Goal: Task Accomplishment & Management: Complete application form

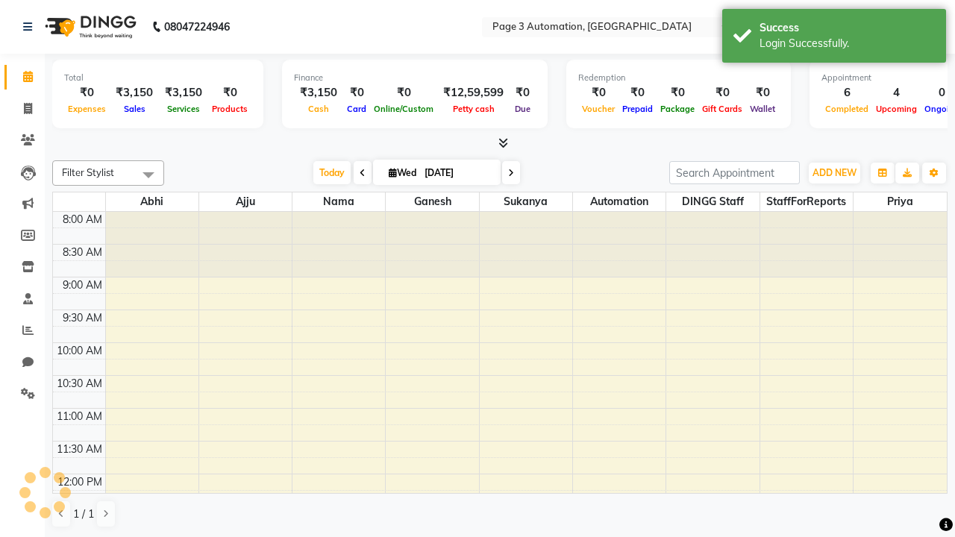
select select "en"
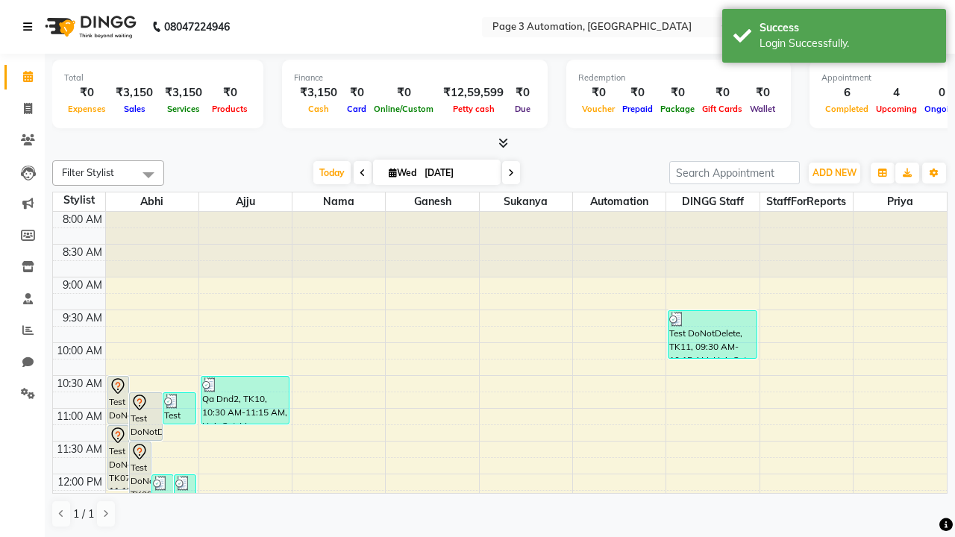
click at [31, 27] on icon at bounding box center [27, 27] width 9 height 10
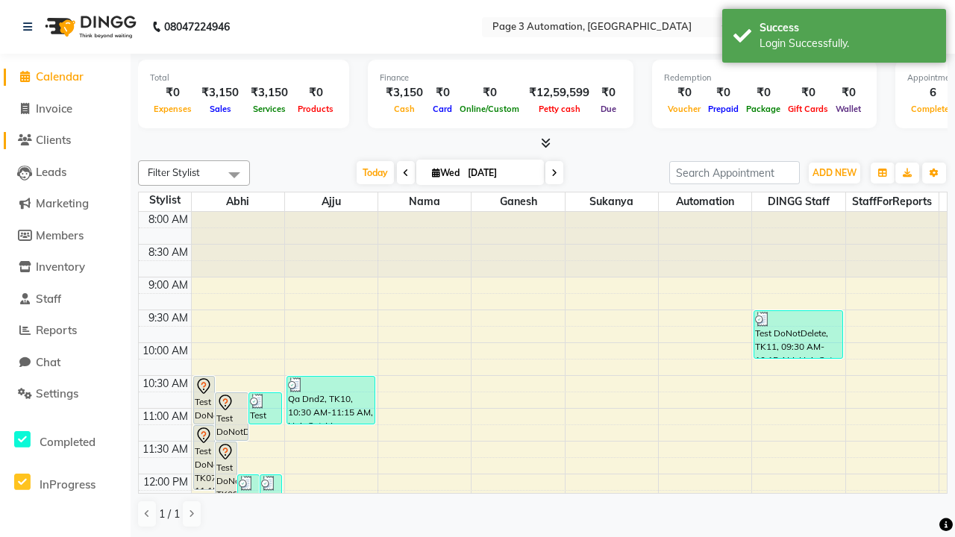
click at [65, 140] on span "Clients" at bounding box center [53, 140] width 35 height 14
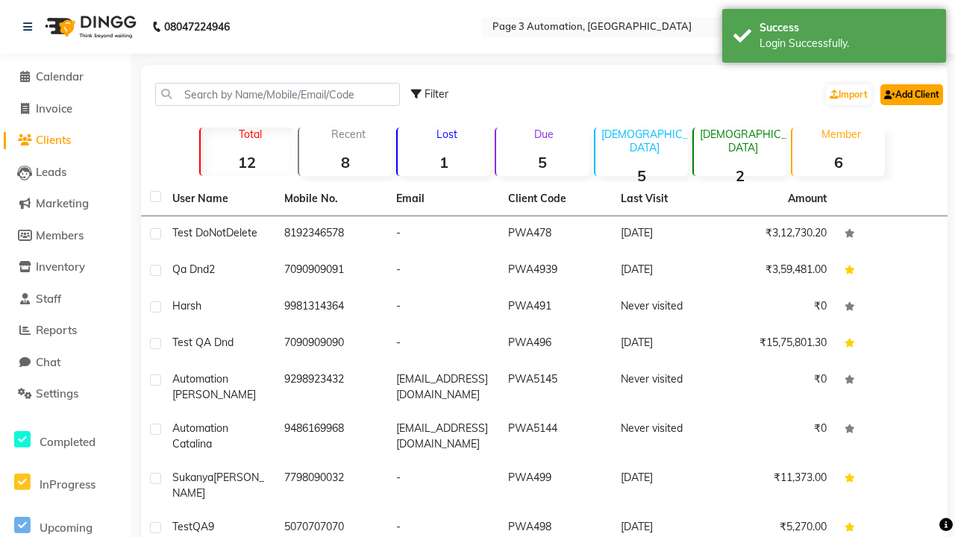
click at [910, 94] on link "Add Client" at bounding box center [911, 94] width 63 height 21
select select "22"
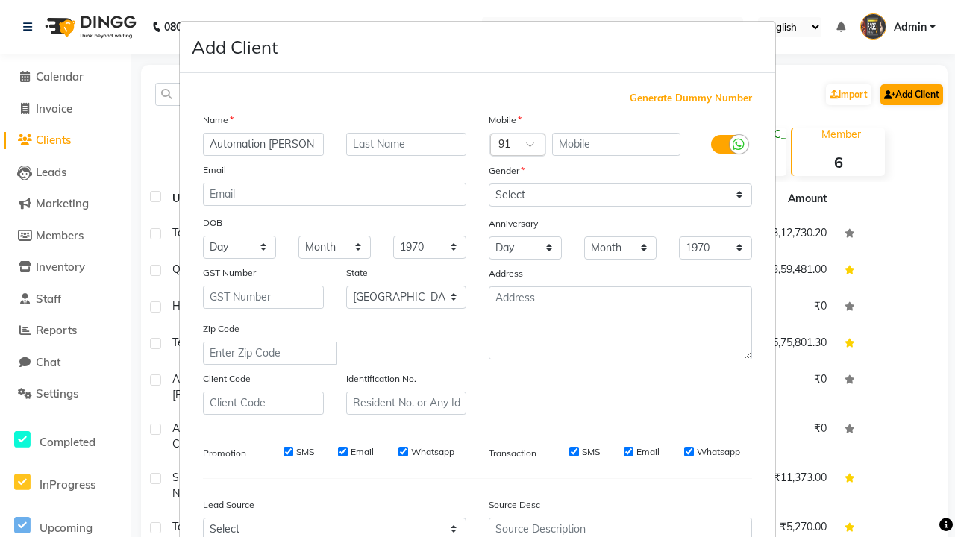
type input "Automation [PERSON_NAME]"
type input "9774351437"
type input "[EMAIL_ADDRESS][DOMAIN_NAME]"
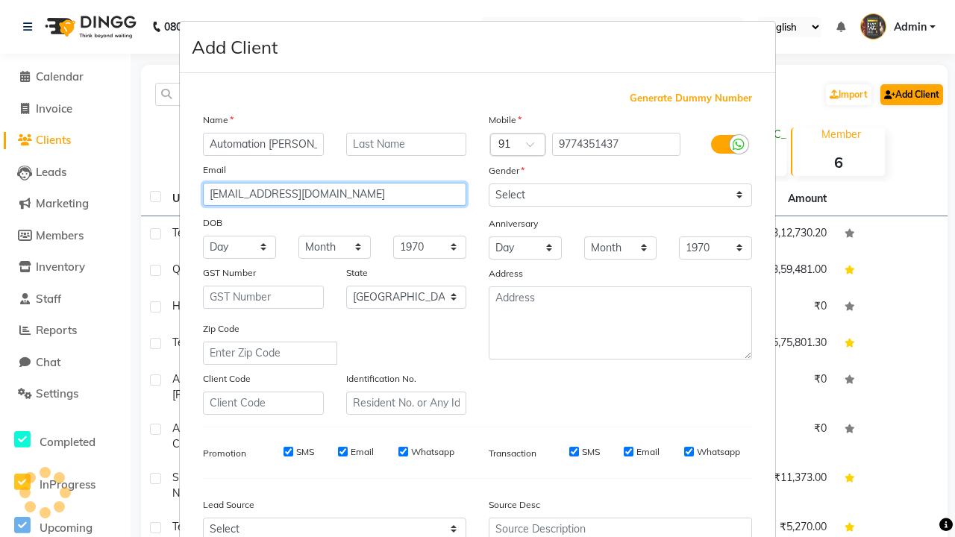
select select "[DEMOGRAPHIC_DATA]"
type input "[EMAIL_ADDRESS][DOMAIN_NAME]"
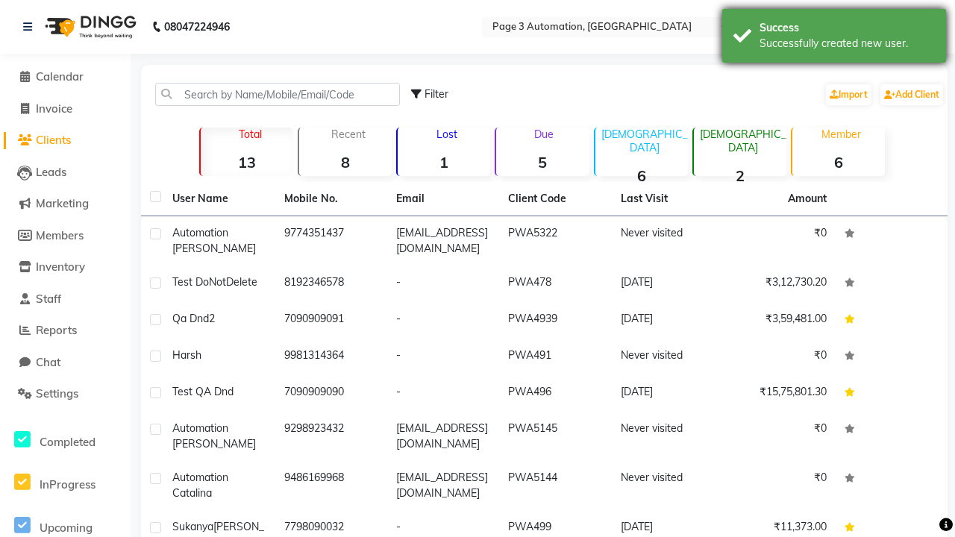
click at [834, 38] on div "Successfully created new user." at bounding box center [847, 44] width 175 height 16
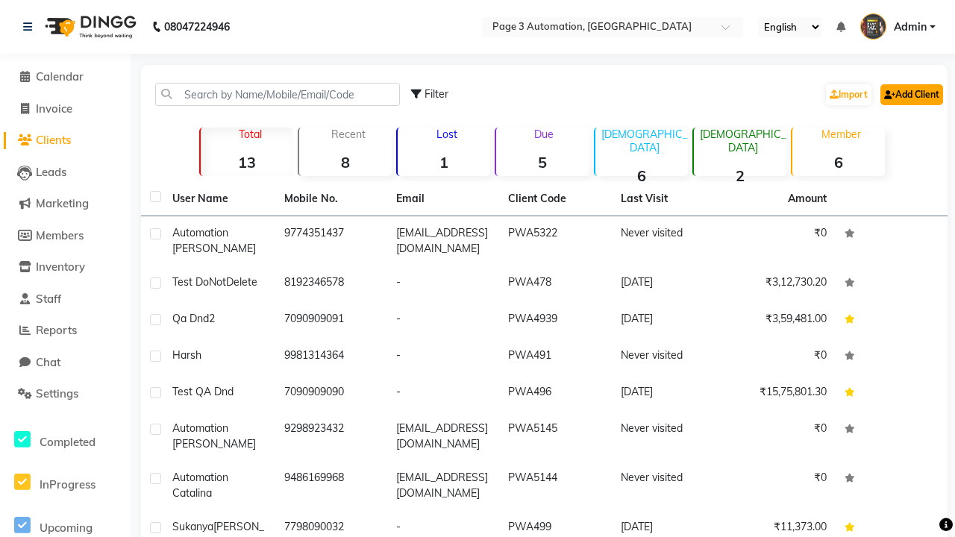
click at [910, 94] on link "Add Client" at bounding box center [911, 94] width 63 height 21
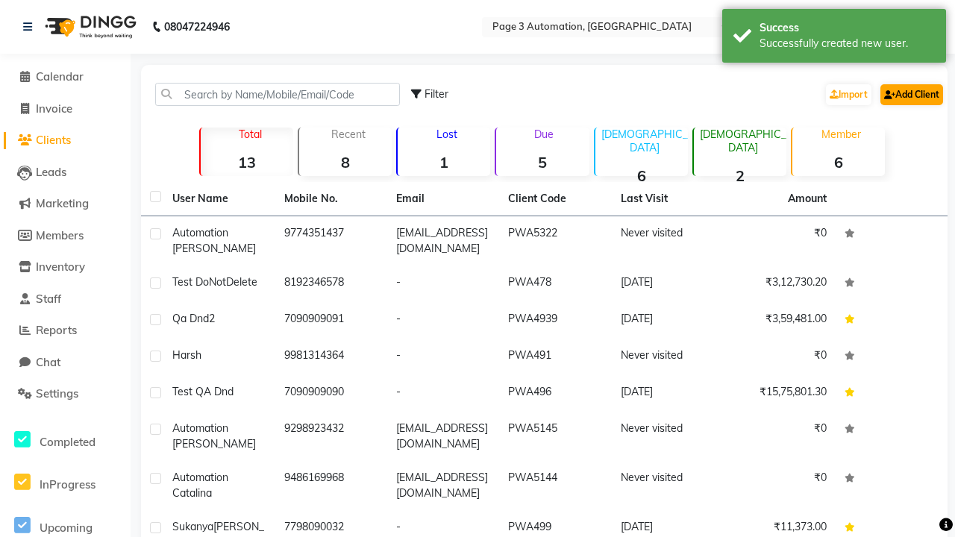
select select "22"
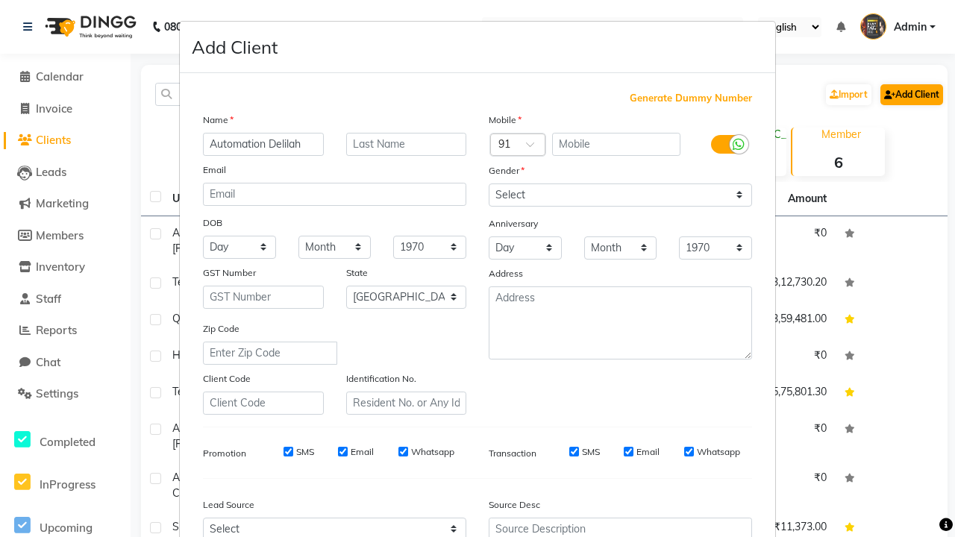
type input "Automation Delilah"
type input "9395373313"
type input "[EMAIL_ADDRESS][DOMAIN_NAME]"
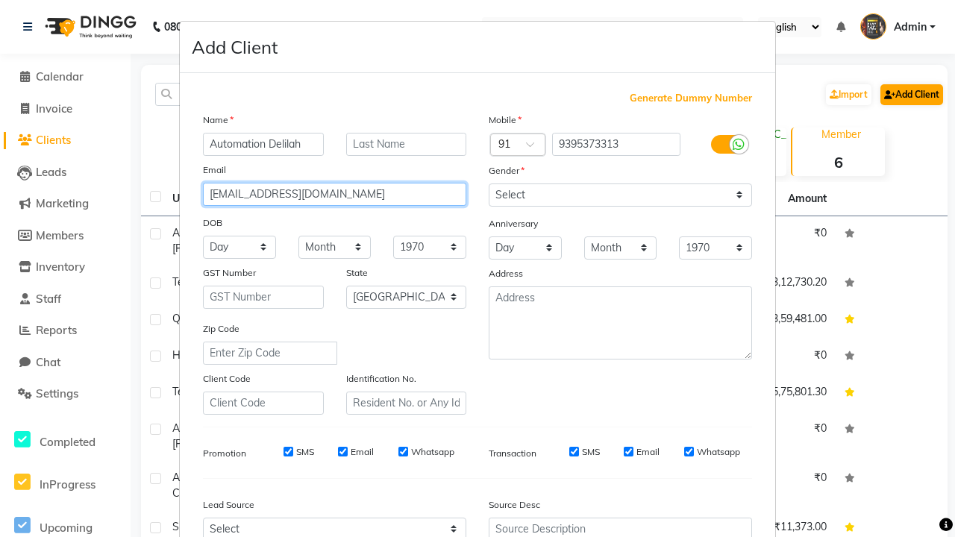
select select "[DEMOGRAPHIC_DATA]"
type input "[EMAIL_ADDRESS][DOMAIN_NAME]"
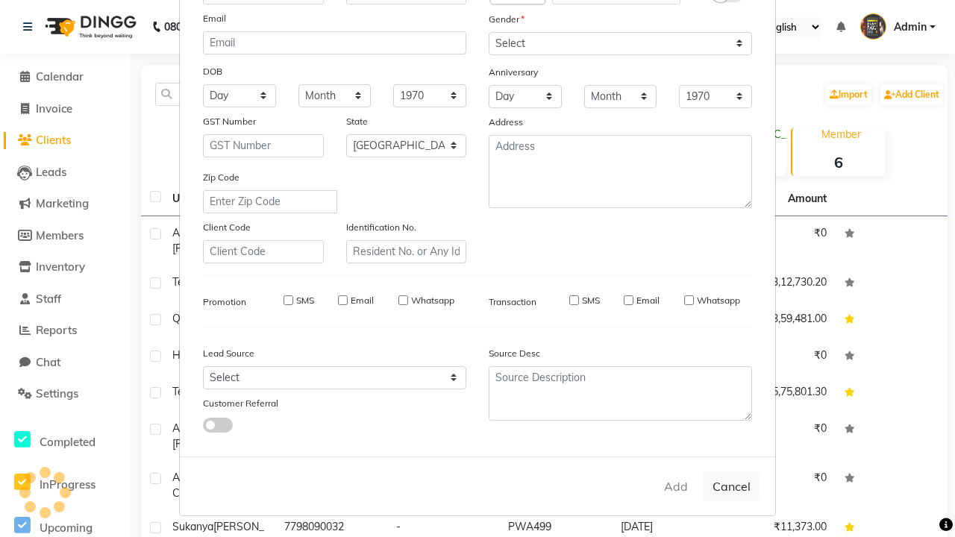
select select
select select "null"
select select
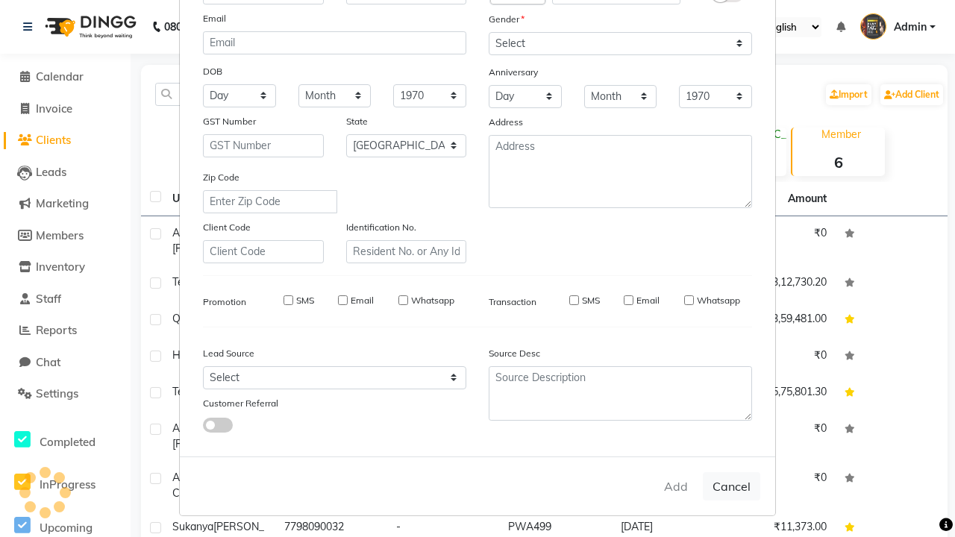
select select
checkbox input "false"
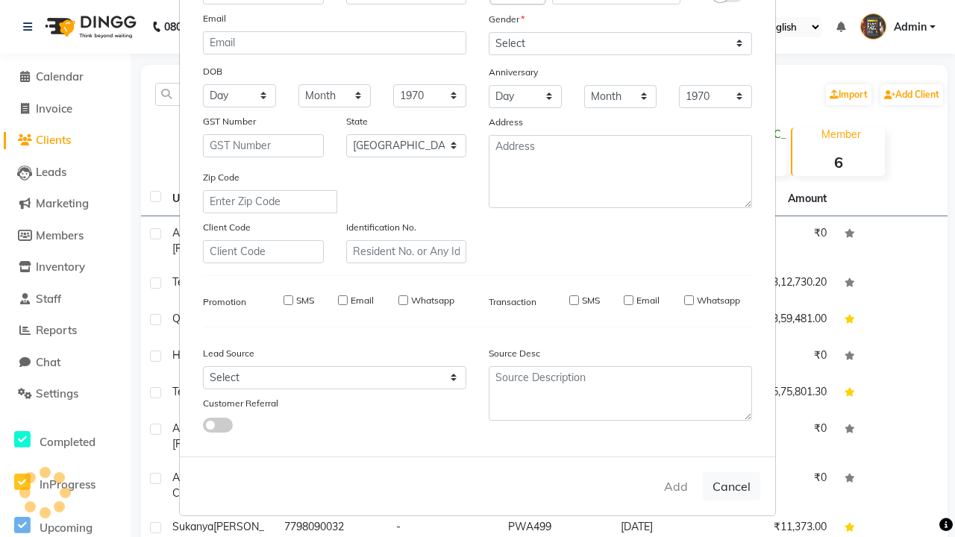
checkbox input "false"
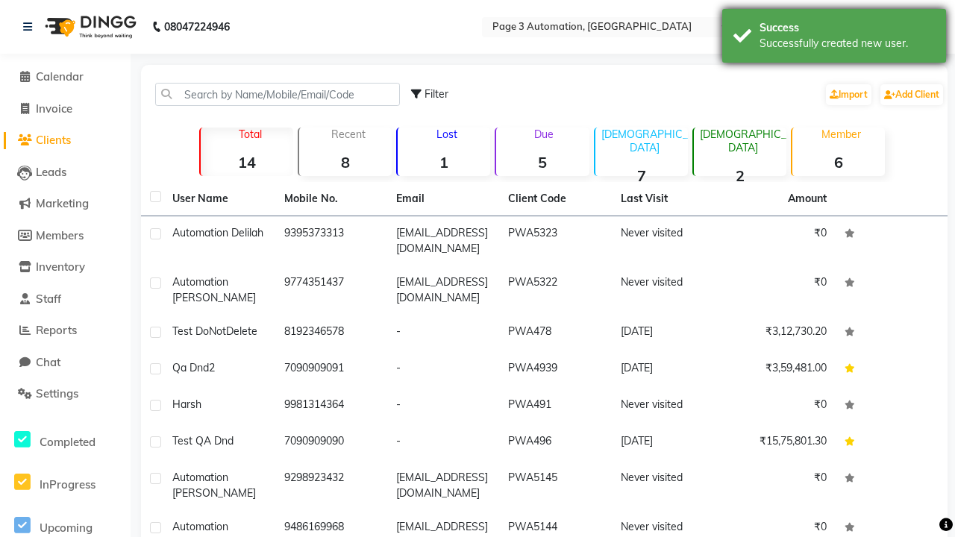
click at [834, 38] on div "Successfully created new user." at bounding box center [847, 44] width 175 height 16
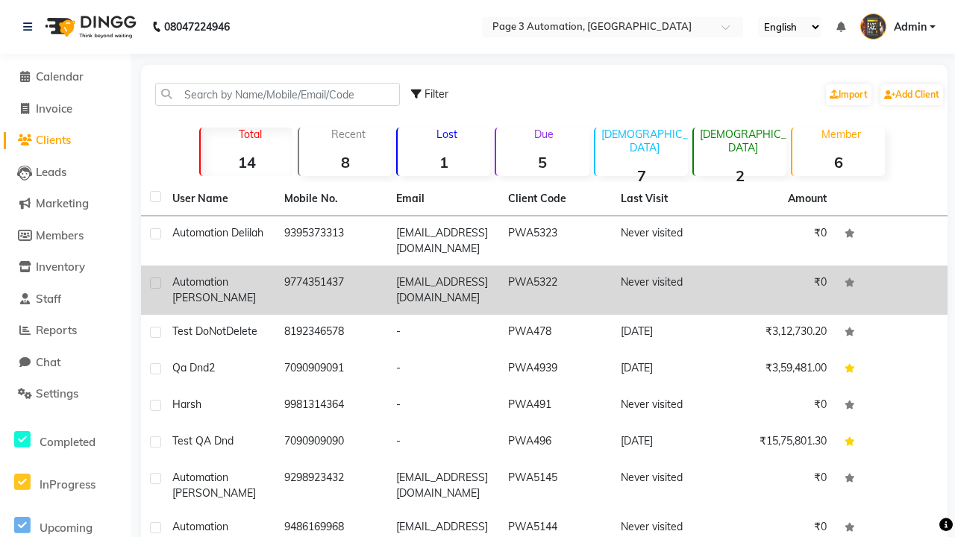
click at [155, 283] on label at bounding box center [155, 283] width 11 height 11
click at [155, 283] on input "checkbox" at bounding box center [155, 284] width 10 height 10
checkbox input "true"
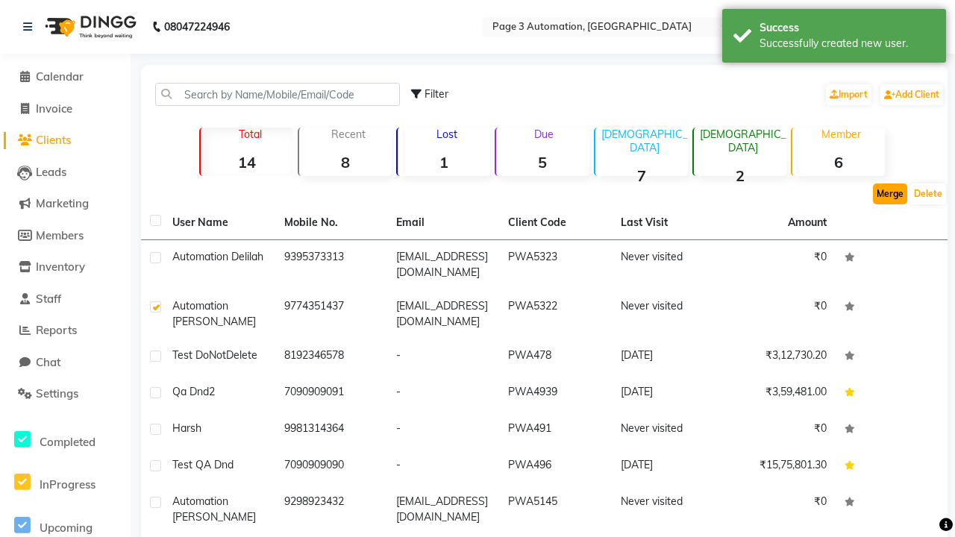
click at [890, 194] on button "Merge" at bounding box center [890, 194] width 34 height 21
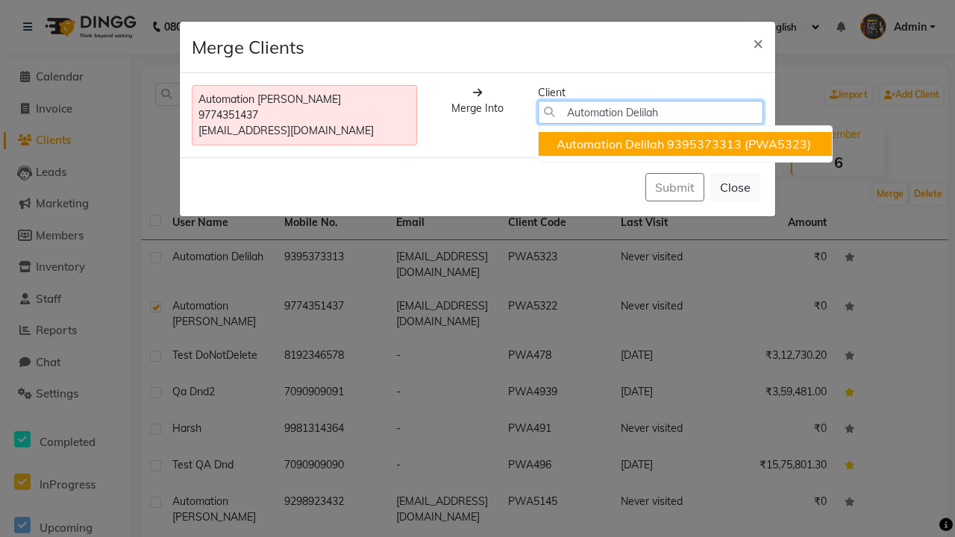
click at [685, 144] on ngb-highlight "9395373313" at bounding box center [704, 144] width 75 height 15
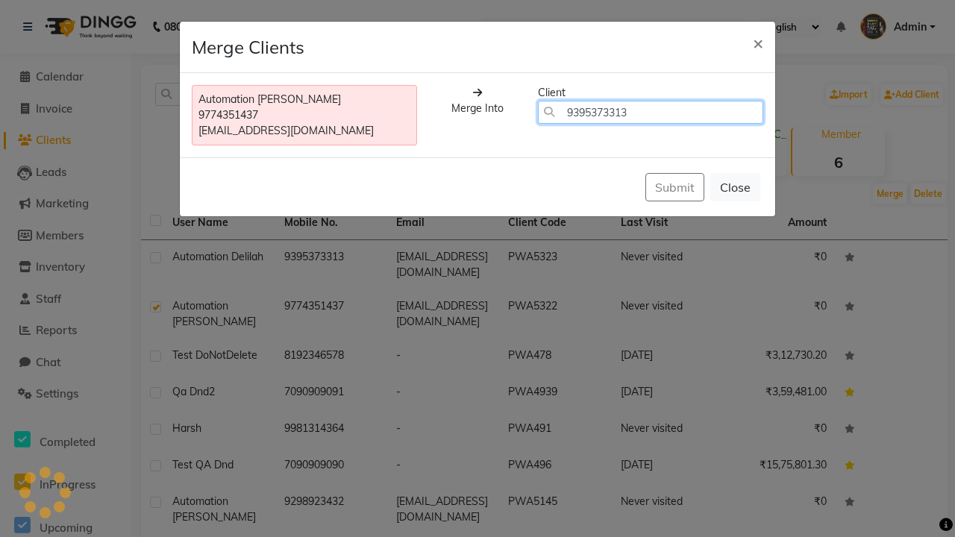
type input "9395373313"
click at [674, 201] on button "Submit" at bounding box center [674, 187] width 59 height 28
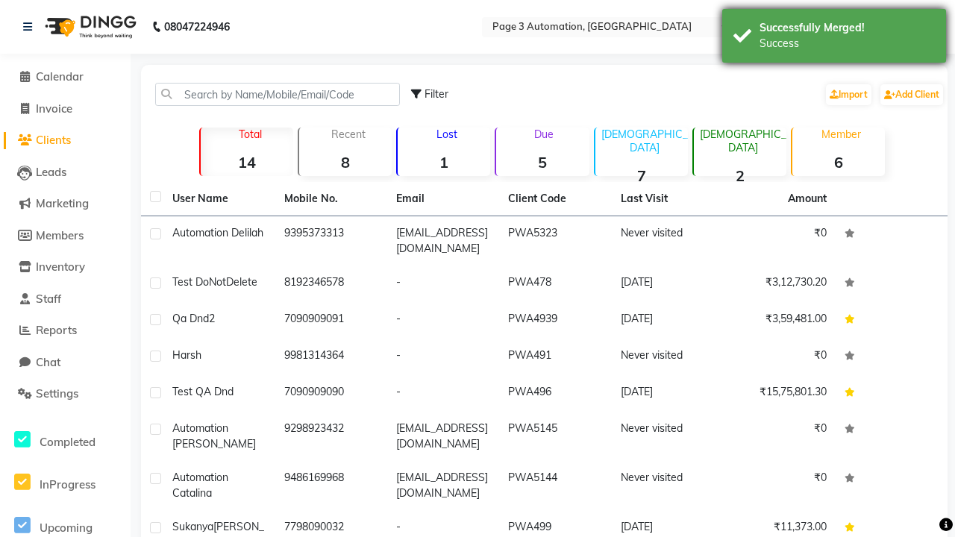
click at [834, 38] on div "Success" at bounding box center [847, 44] width 175 height 16
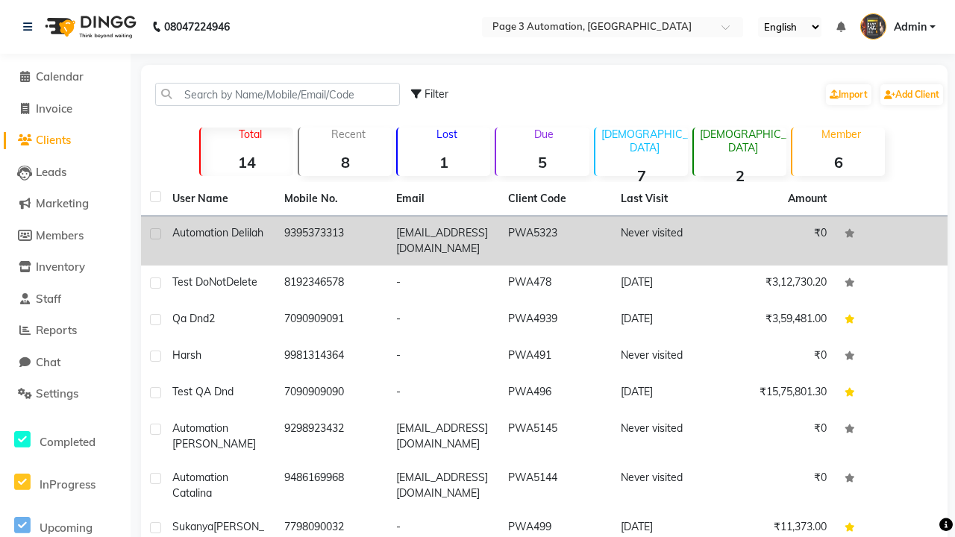
click at [155, 234] on label at bounding box center [155, 233] width 11 height 11
click at [155, 234] on input "checkbox" at bounding box center [155, 235] width 10 height 10
checkbox input "true"
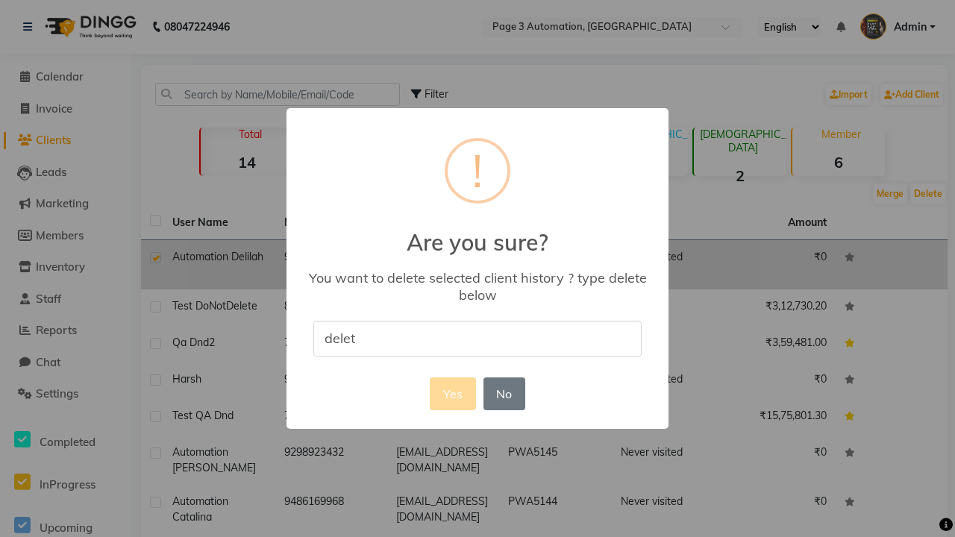
type input "delete"
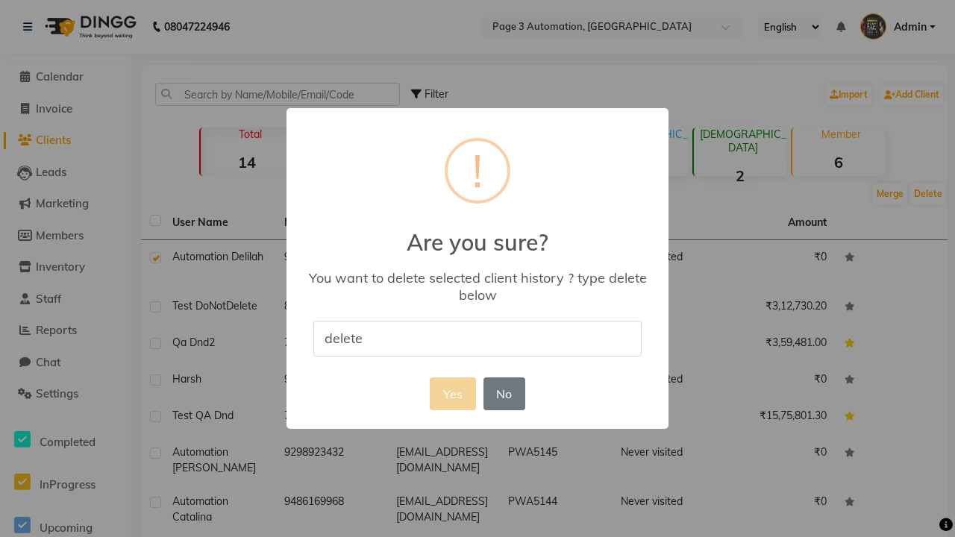
click at [452, 393] on button "Yes" at bounding box center [453, 394] width 46 height 33
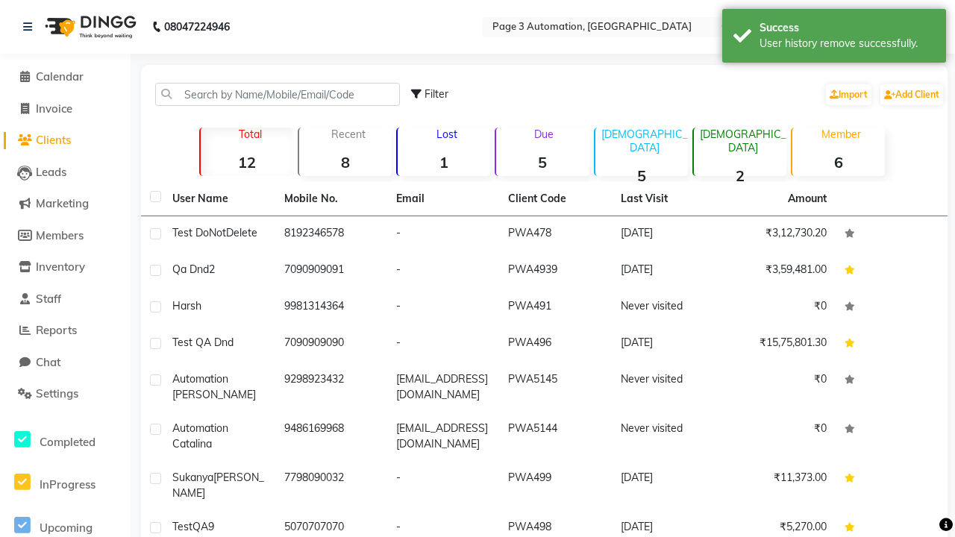
scroll to position [15, 0]
